Goal: Information Seeking & Learning: Learn about a topic

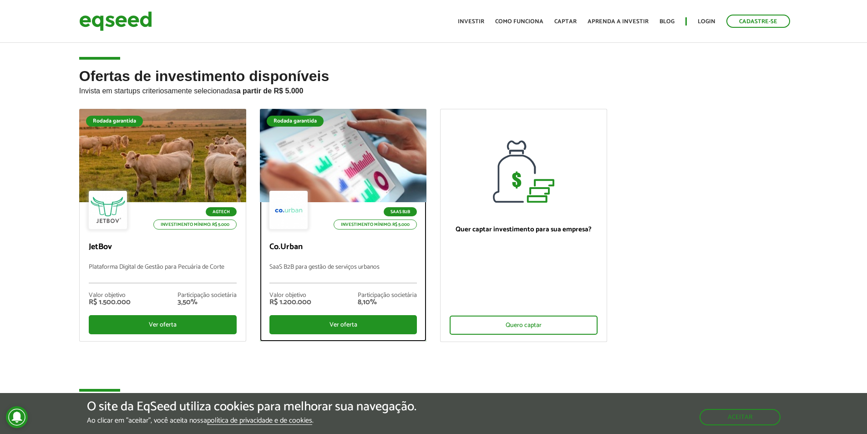
click at [391, 227] on p "Investimento mínimo: R$ 5.000" at bounding box center [374, 224] width 83 height 10
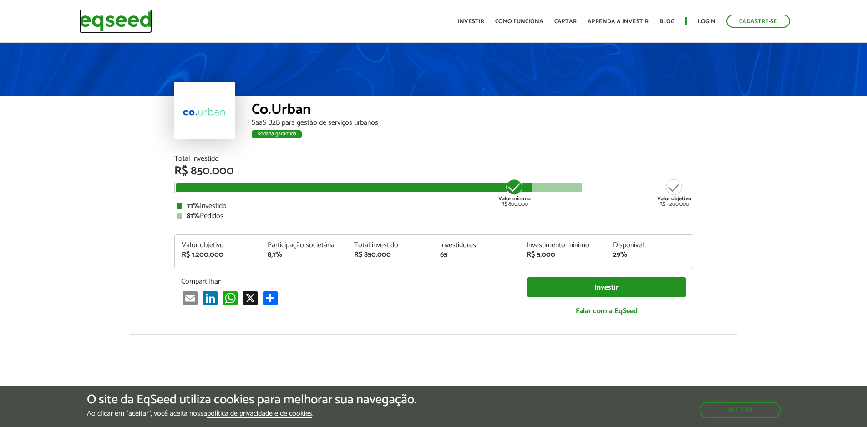
click at [137, 22] on img at bounding box center [115, 21] width 73 height 24
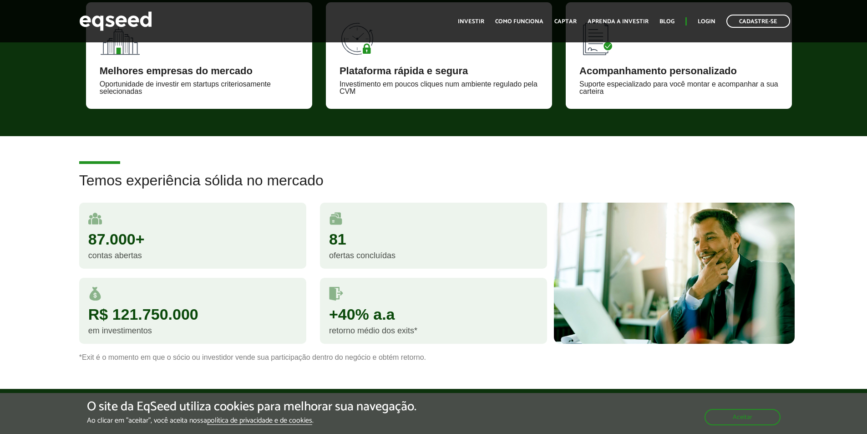
scroll to position [773, 0]
